Goal: Find specific fact: Find specific fact

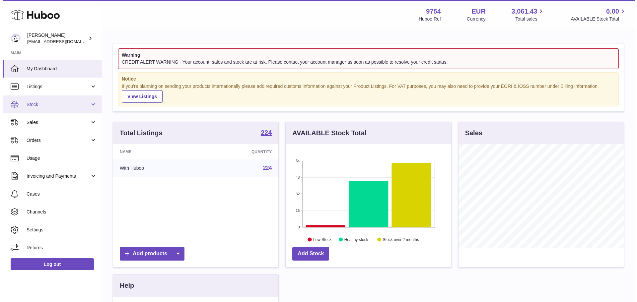
scroll to position [103, 165]
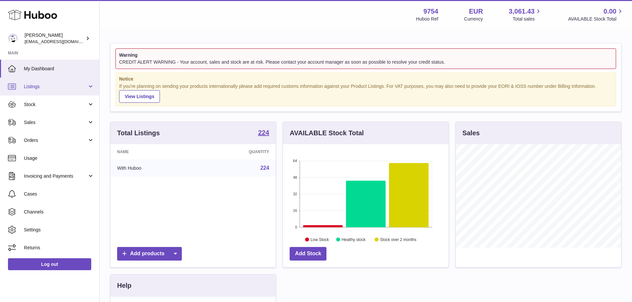
click at [53, 89] on span "Listings" at bounding box center [55, 87] width 63 height 6
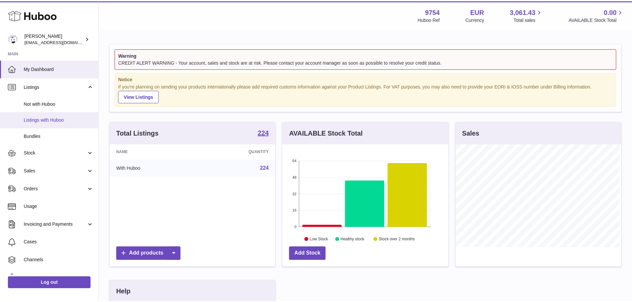
scroll to position [103, 167]
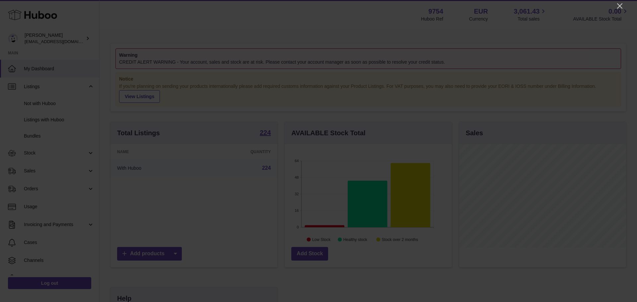
click at [615, 5] on div at bounding box center [318, 151] width 637 height 302
click at [621, 5] on icon "Close" at bounding box center [619, 5] width 5 height 5
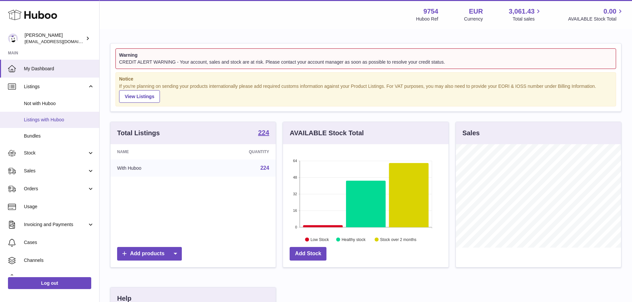
click at [41, 125] on link "Listings with Huboo" at bounding box center [49, 120] width 99 height 16
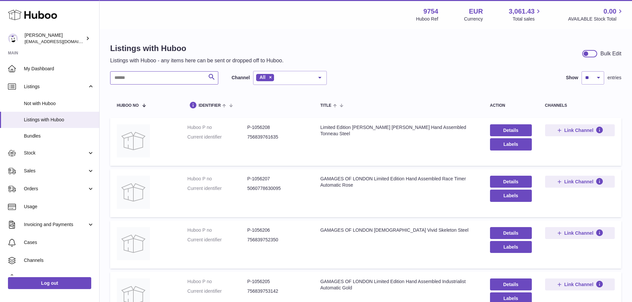
click at [148, 78] on input "text" at bounding box center [164, 77] width 108 height 13
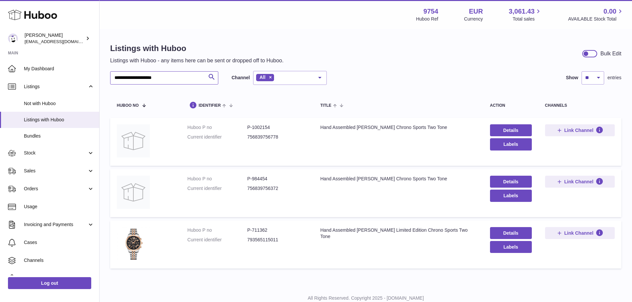
type input "**********"
drag, startPoint x: 268, startPoint y: 230, endPoint x: 254, endPoint y: 232, distance: 14.4
click at [254, 232] on dd "P-711362" at bounding box center [277, 230] width 60 height 6
drag, startPoint x: 271, startPoint y: 126, endPoint x: 251, endPoint y: 127, distance: 19.9
click at [251, 127] on dd "P-1002154" at bounding box center [277, 127] width 60 height 6
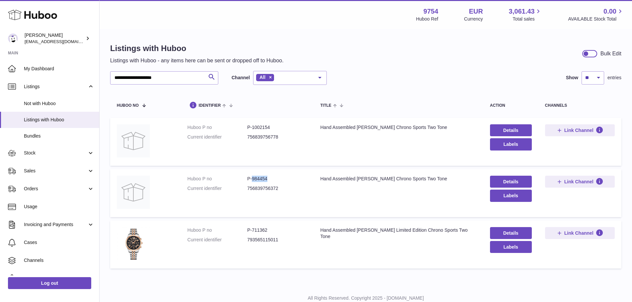
drag, startPoint x: 269, startPoint y: 179, endPoint x: 252, endPoint y: 179, distance: 16.9
click at [252, 179] on dd "P-984454" at bounding box center [277, 179] width 60 height 6
copy dd "984454"
drag, startPoint x: 268, startPoint y: 231, endPoint x: 252, endPoint y: 230, distance: 16.3
click at [252, 230] on dd "P-711362" at bounding box center [277, 230] width 60 height 6
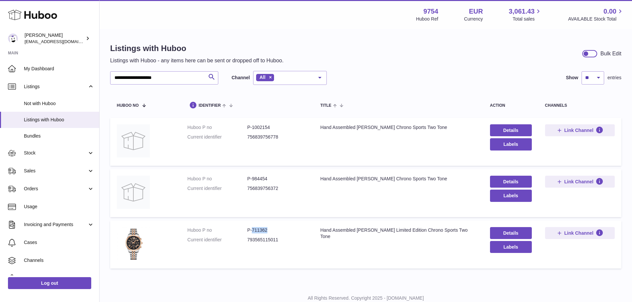
copy dd "711362"
drag, startPoint x: 269, startPoint y: 127, endPoint x: 252, endPoint y: 129, distance: 17.4
click at [252, 129] on dd "P-1002154" at bounding box center [277, 127] width 60 height 6
copy dd "1002154"
click at [269, 198] on td "Huboo P no P-984454 Current identifier 756839756372" at bounding box center [247, 193] width 133 height 48
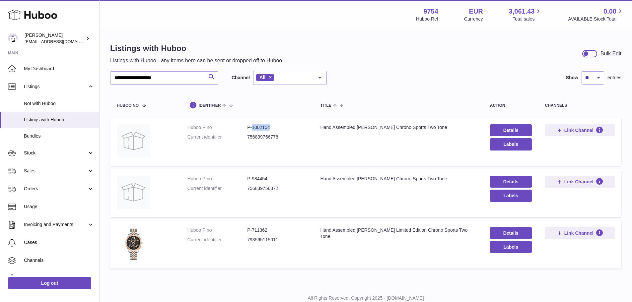
drag, startPoint x: 251, startPoint y: 128, endPoint x: 272, endPoint y: 127, distance: 20.6
click at [272, 127] on dd "P-1002154" at bounding box center [277, 127] width 60 height 6
copy dd "1002154"
